Goal: Check status: Check status

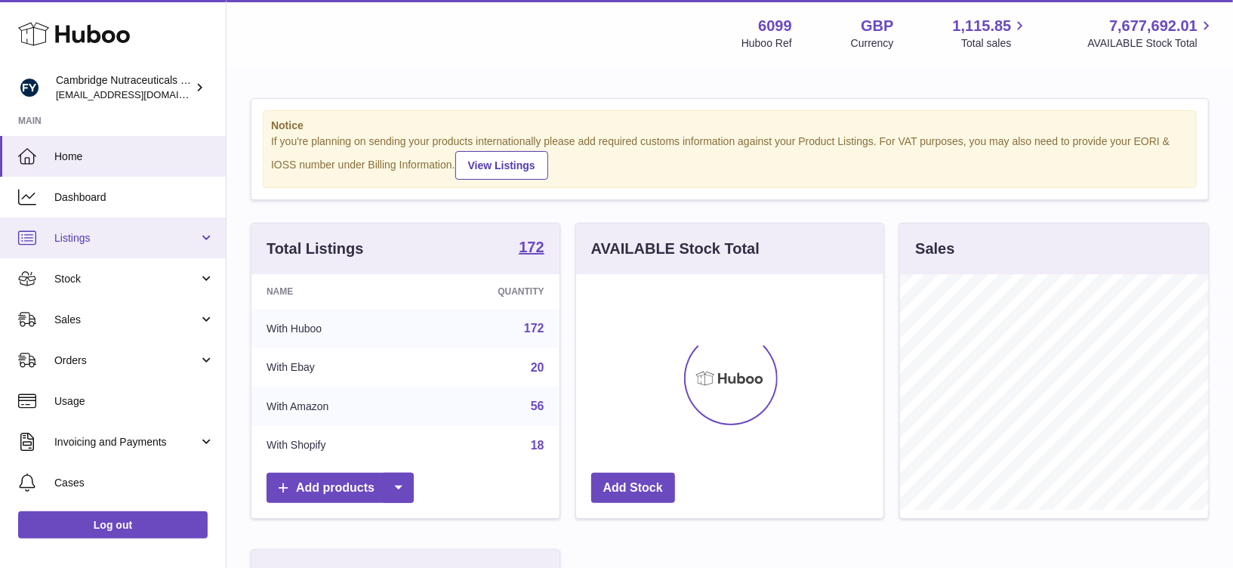
scroll to position [235, 308]
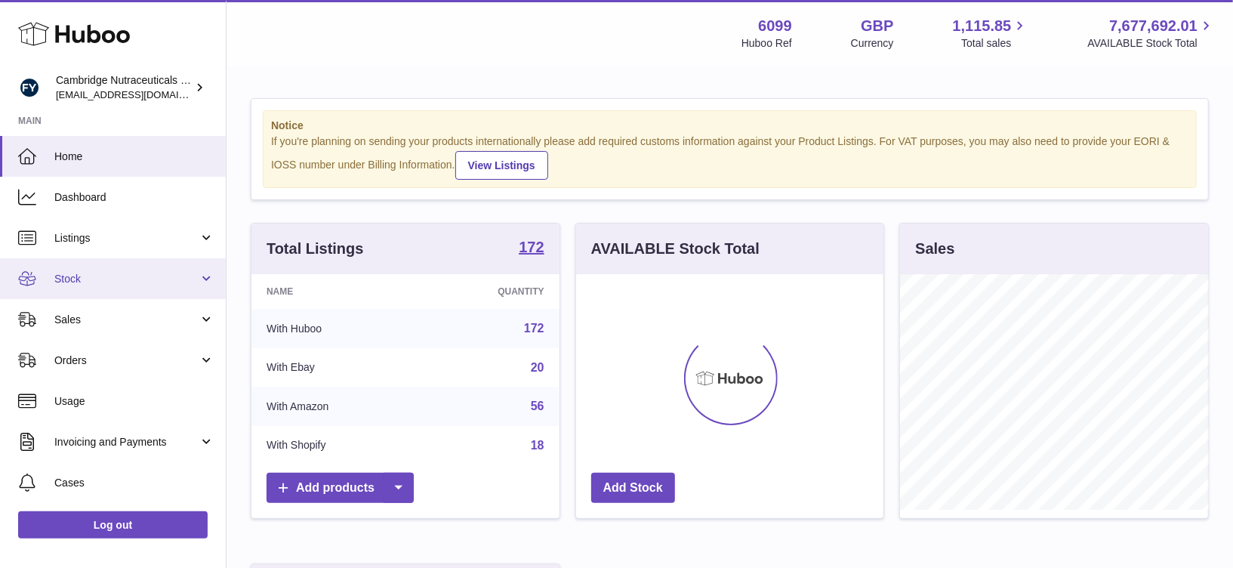
click at [122, 270] on link "Stock" at bounding box center [113, 278] width 226 height 41
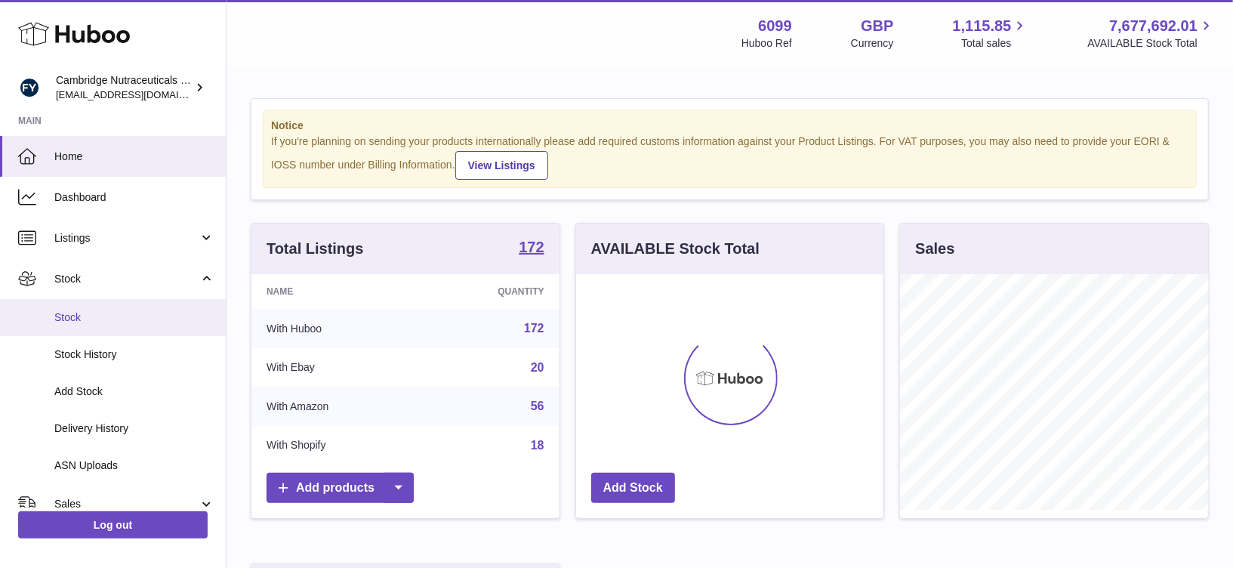
click at [112, 322] on span "Stock" at bounding box center [134, 317] width 160 height 14
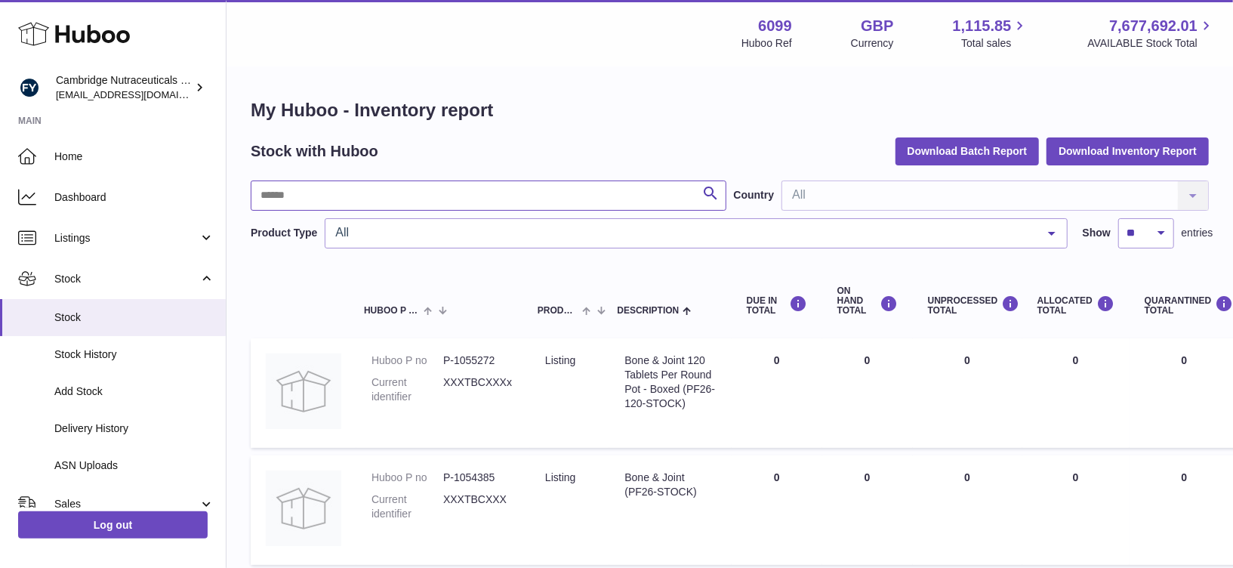
click at [307, 183] on input "text" at bounding box center [489, 195] width 476 height 30
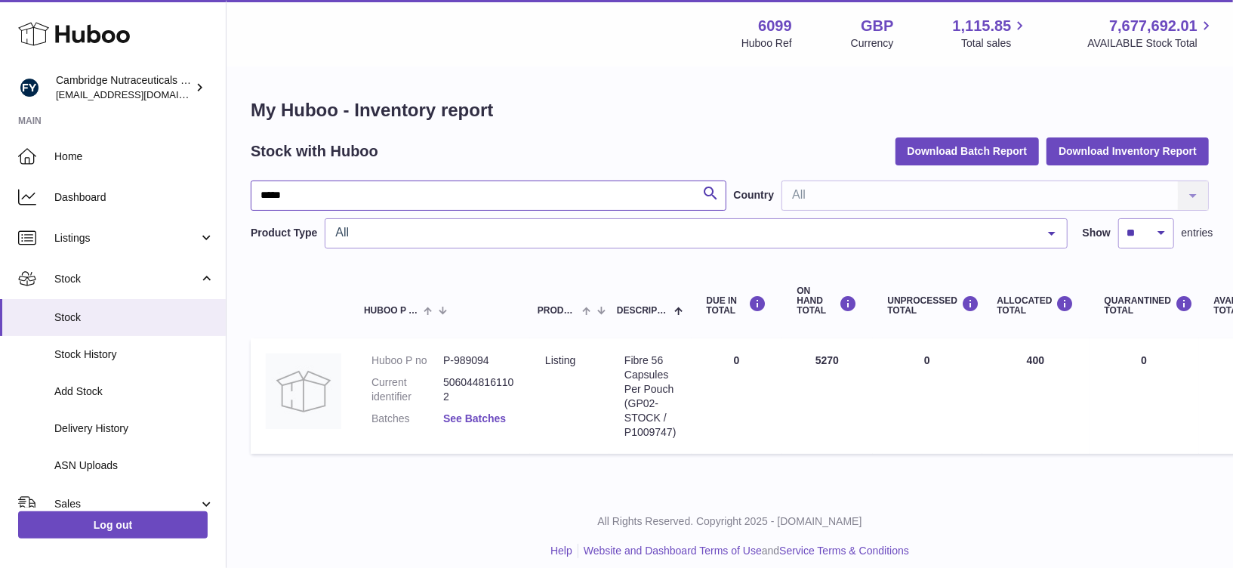
type input "*****"
click at [472, 417] on link "See Batches" at bounding box center [474, 418] width 63 height 12
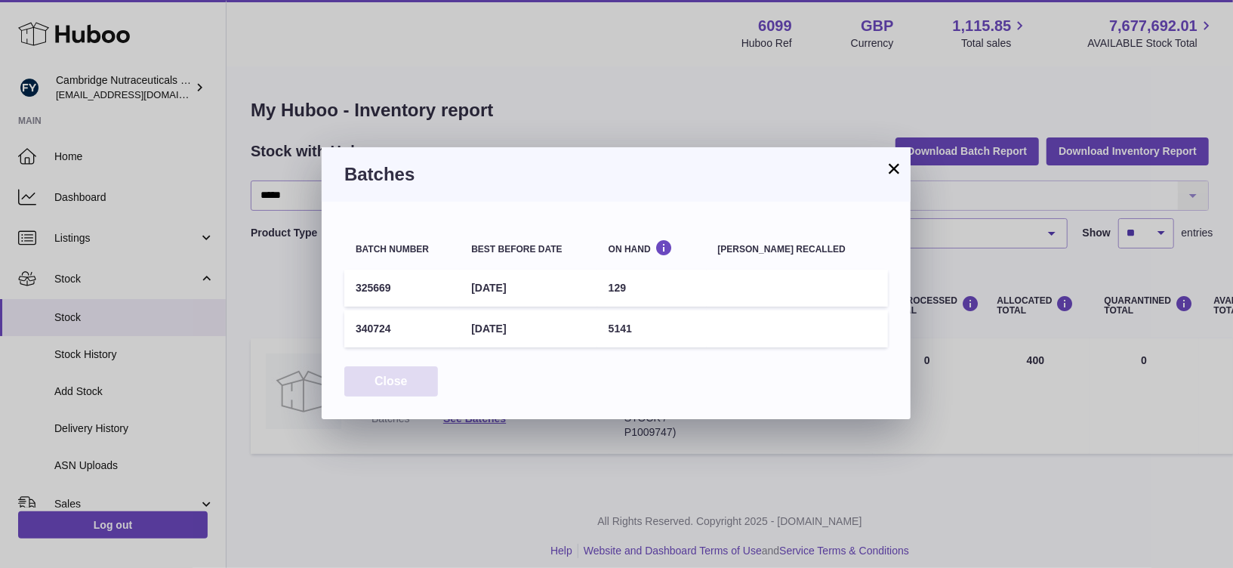
click at [382, 387] on button "Close" at bounding box center [391, 381] width 94 height 31
